Goal: Task Accomplishment & Management: Complete application form

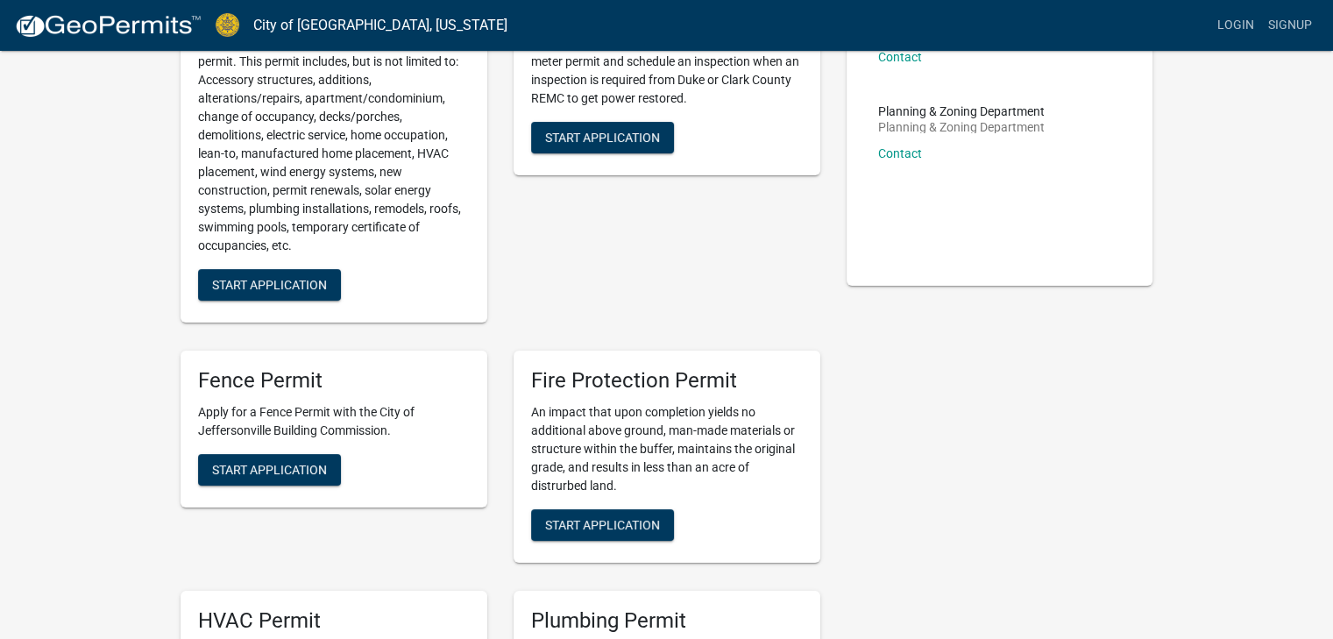
scroll to position [263, 0]
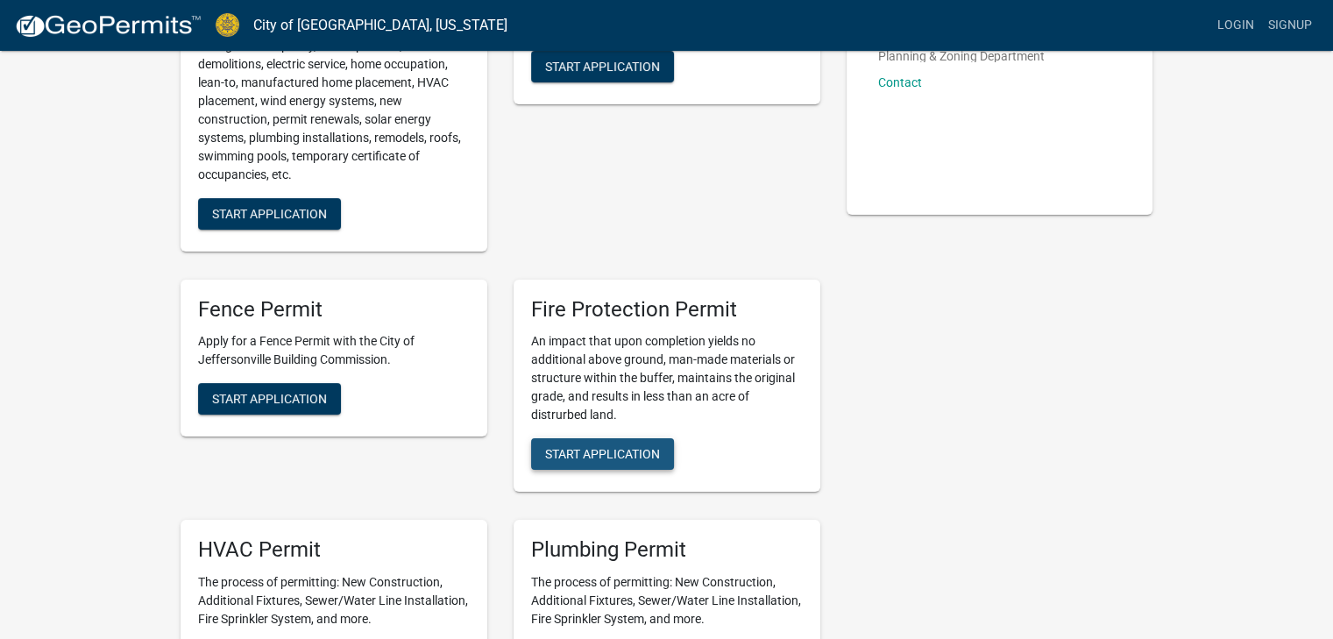
click at [614, 453] on span "Start Application" at bounding box center [602, 454] width 115 height 14
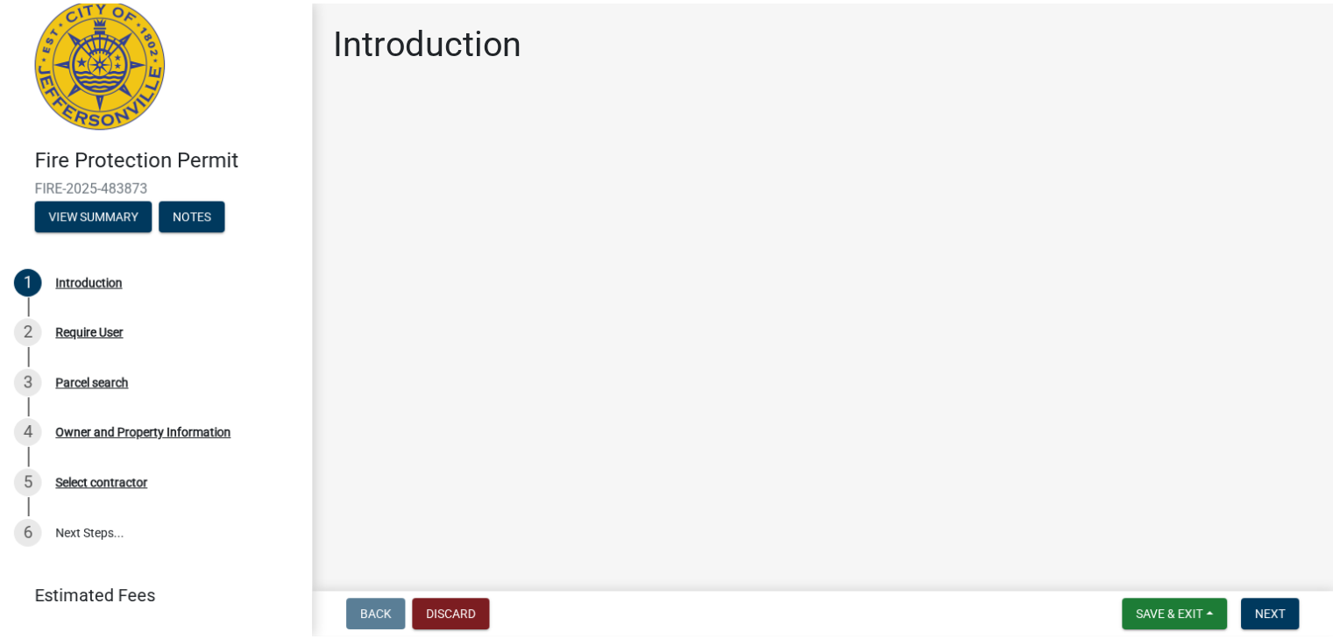
scroll to position [66, 0]
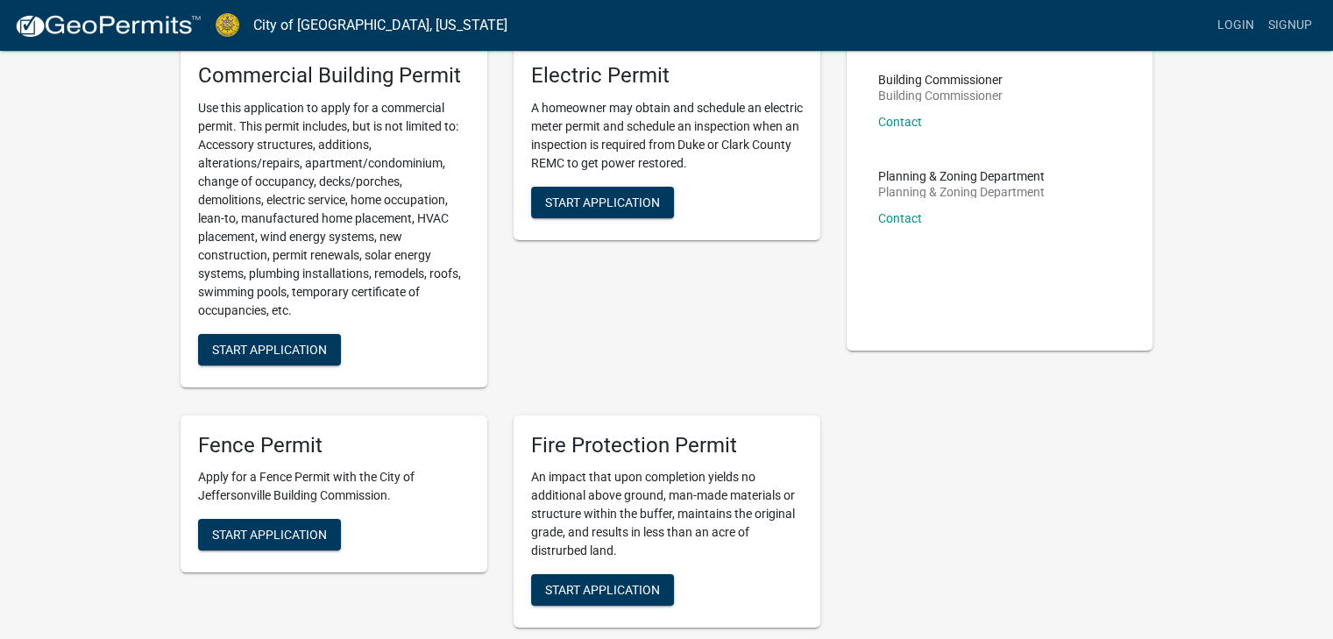
scroll to position [88, 0]
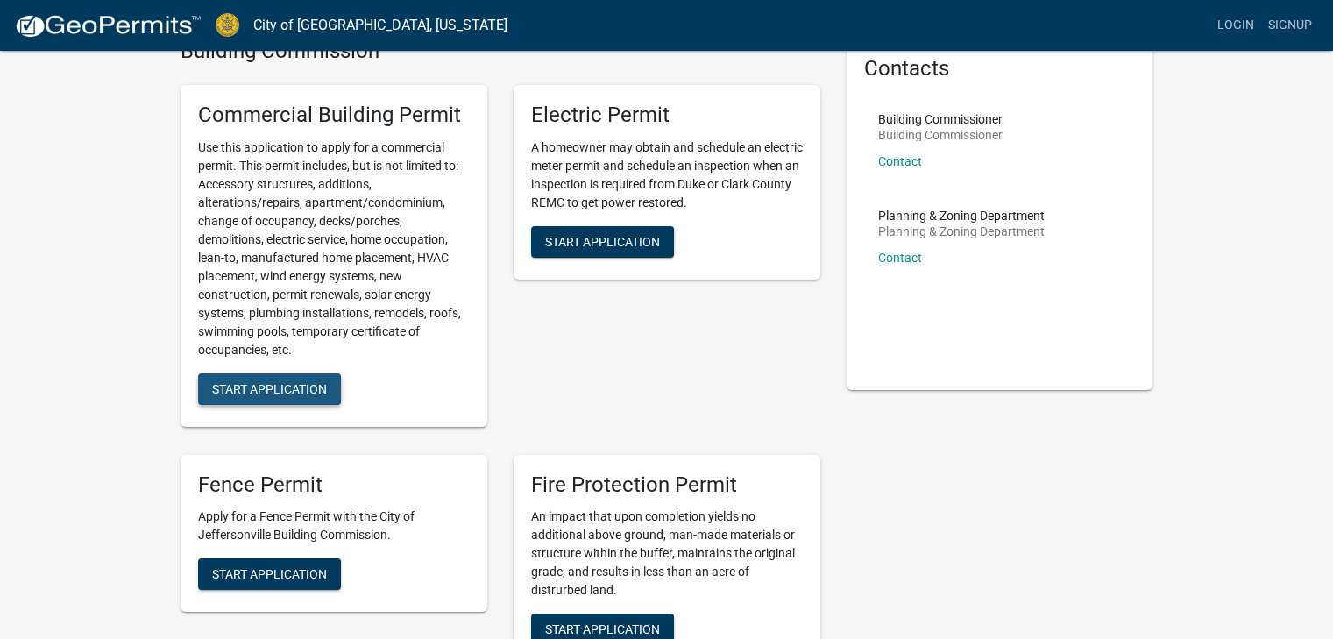
click at [283, 390] on span "Start Application" at bounding box center [269, 388] width 115 height 14
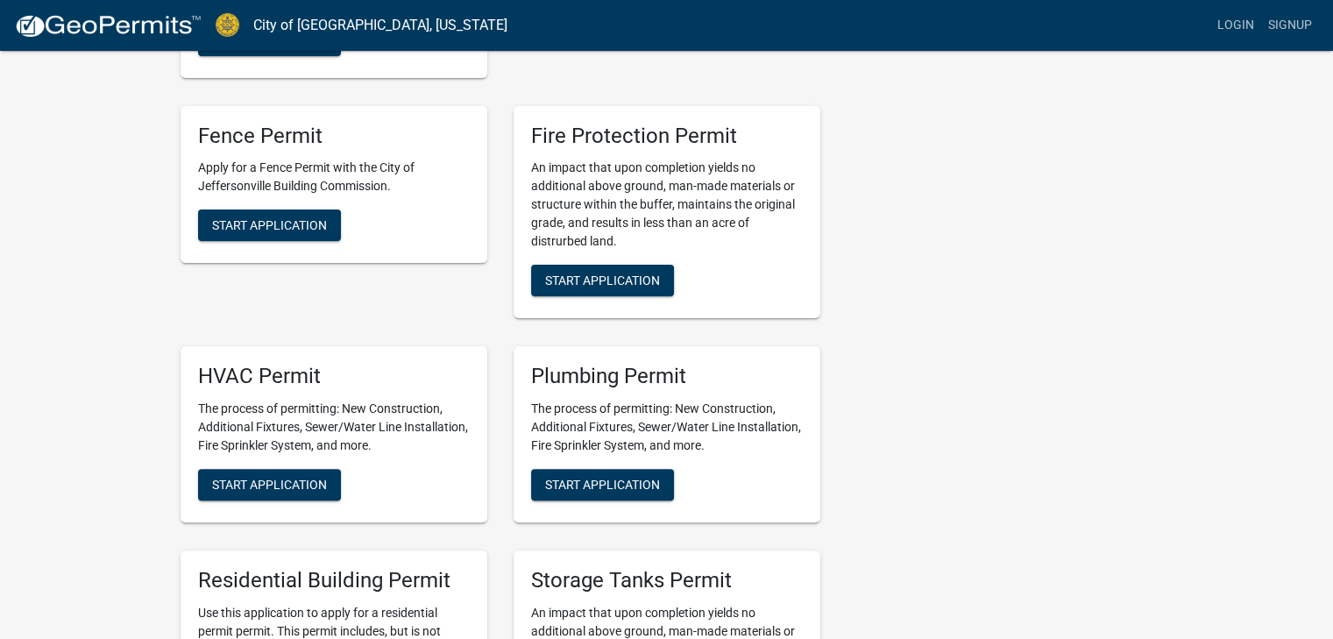
scroll to position [438, 0]
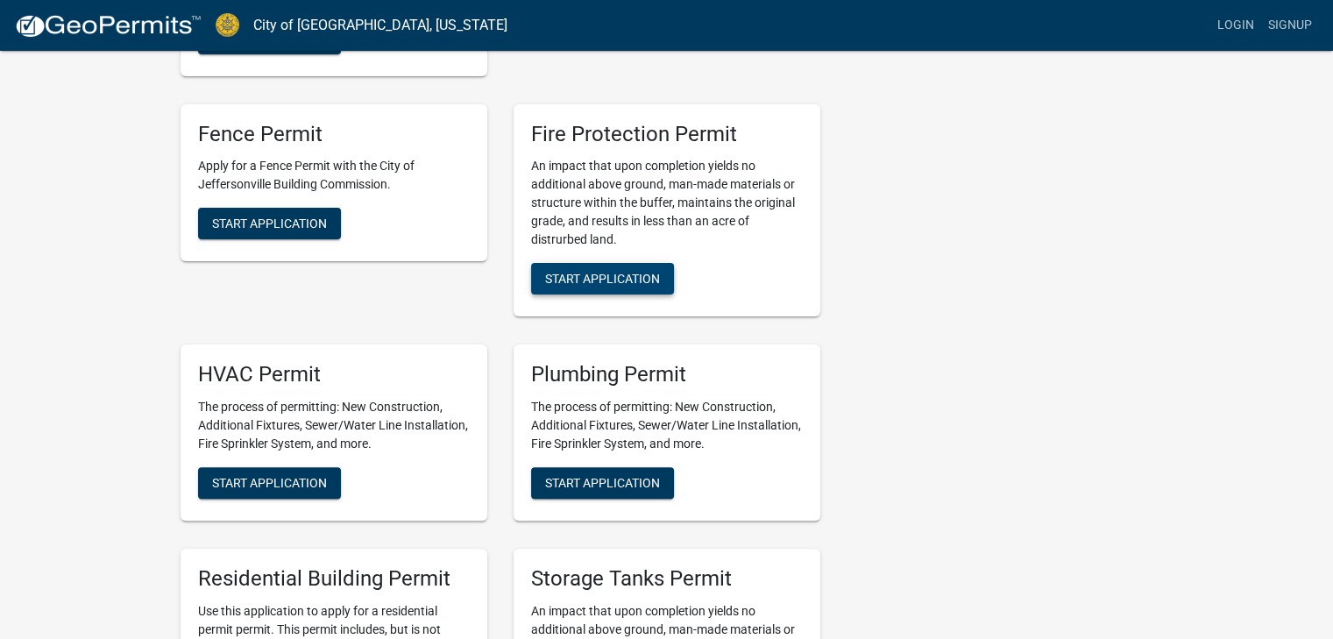
click at [612, 278] on span "Start Application" at bounding box center [602, 279] width 115 height 14
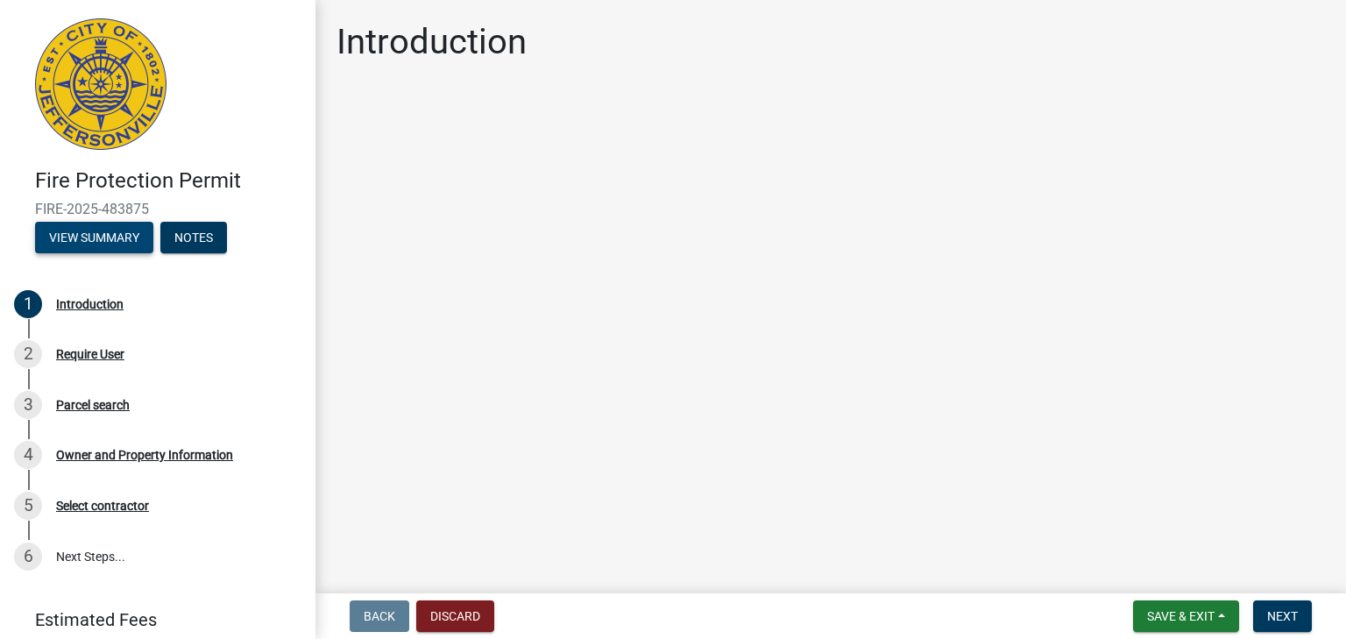
click at [129, 231] on button "View Summary" at bounding box center [94, 238] width 118 height 32
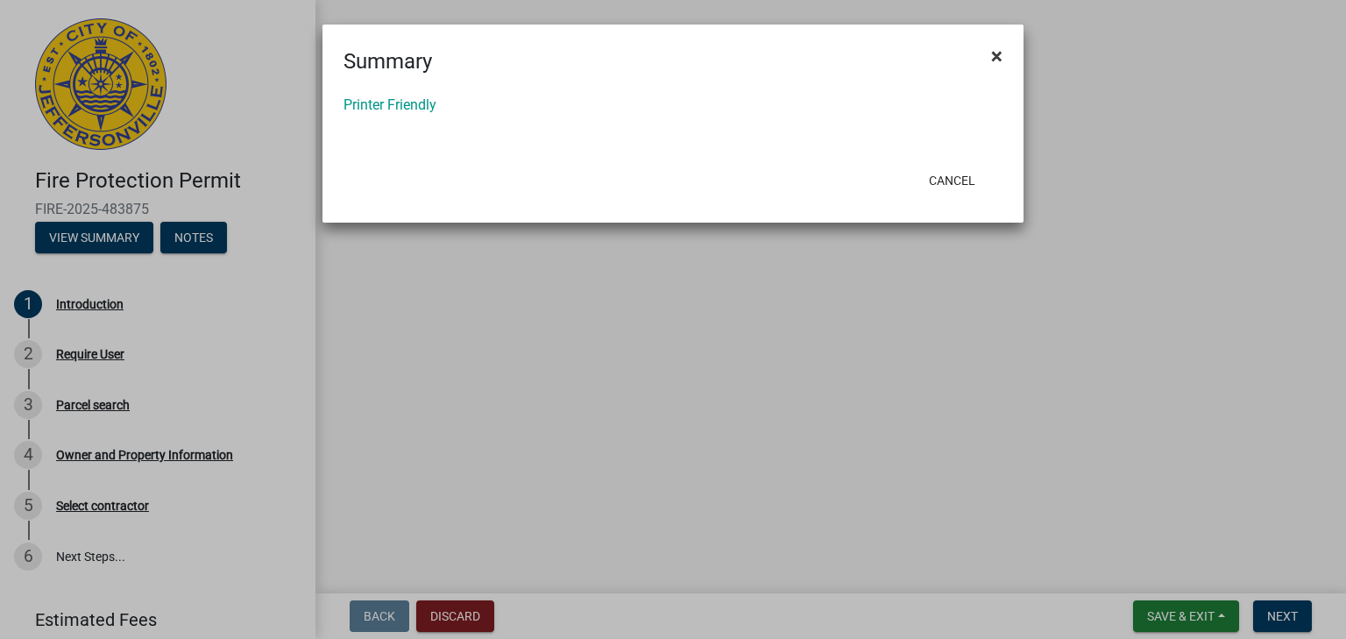
click at [995, 57] on span "×" at bounding box center [996, 56] width 11 height 25
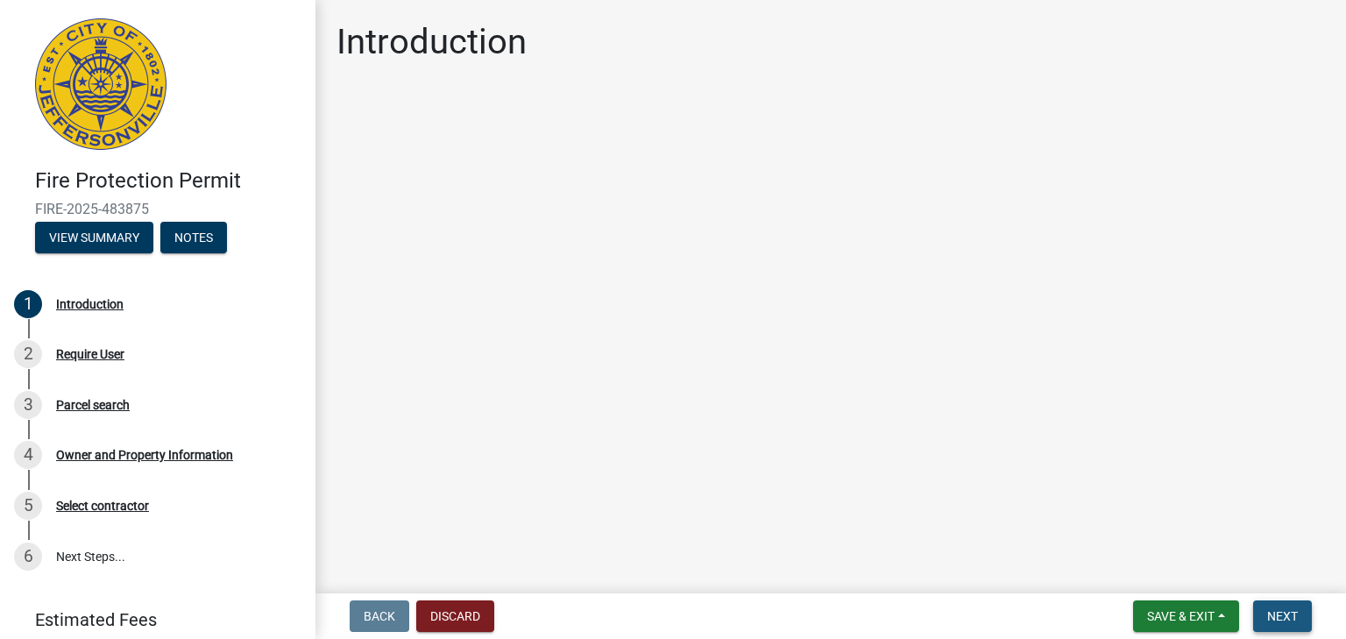
click at [1274, 607] on button "Next" at bounding box center [1282, 616] width 59 height 32
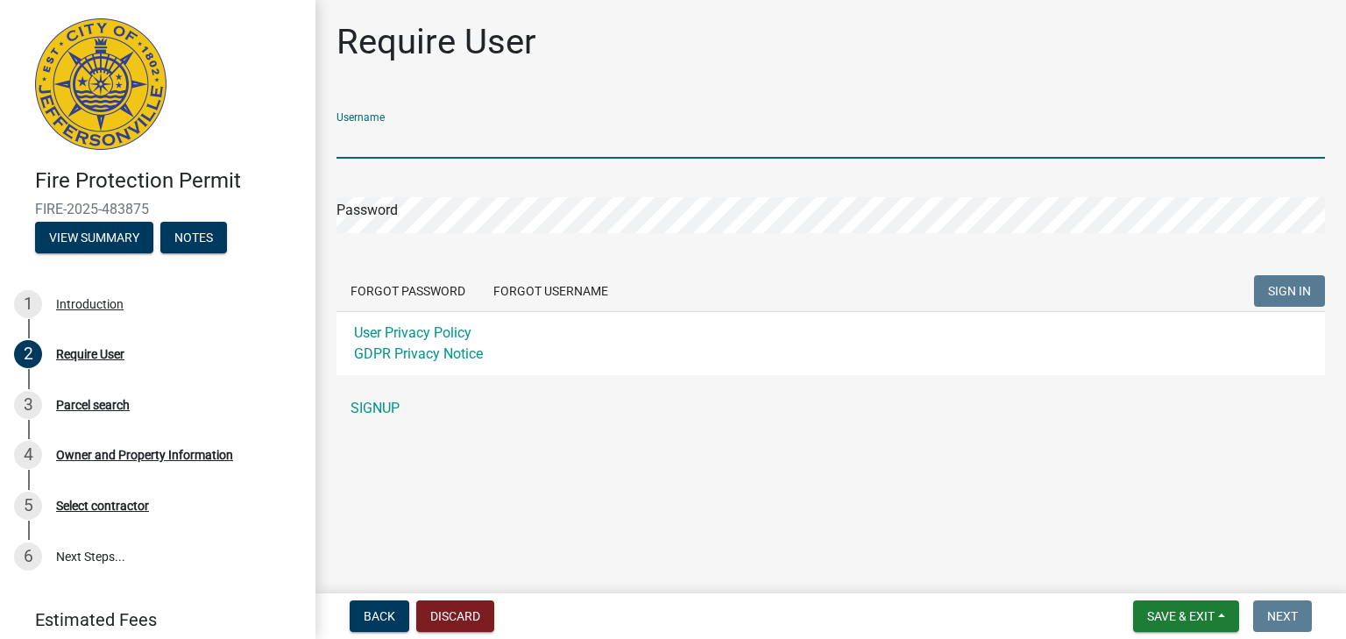
click at [517, 150] on input "Username" at bounding box center [831, 141] width 989 height 36
click at [448, 141] on input "Username" at bounding box center [831, 141] width 989 height 36
